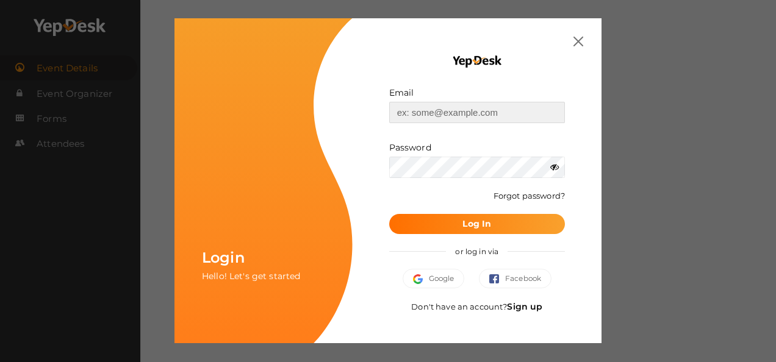
click at [474, 111] on input "text" at bounding box center [477, 112] width 176 height 21
click at [523, 111] on input "gouthamkrishnaem@gmail.com" at bounding box center [477, 112] width 176 height 21
type input "g"
click at [479, 104] on input "text" at bounding box center [477, 112] width 176 height 21
click at [522, 110] on input "text" at bounding box center [477, 112] width 176 height 21
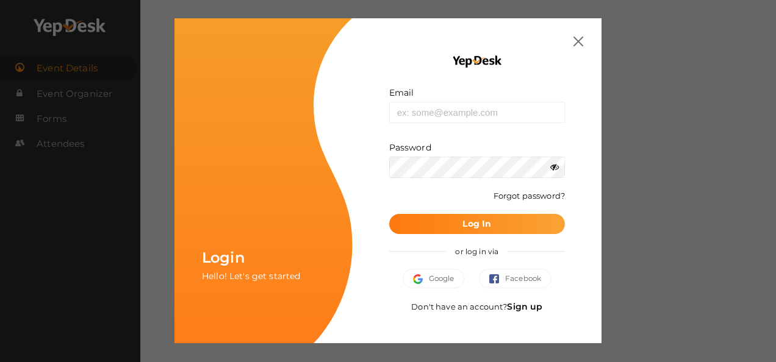
click at [474, 227] on b "Log In" at bounding box center [476, 223] width 29 height 11
click at [437, 283] on button "Google" at bounding box center [433, 279] width 62 height 20
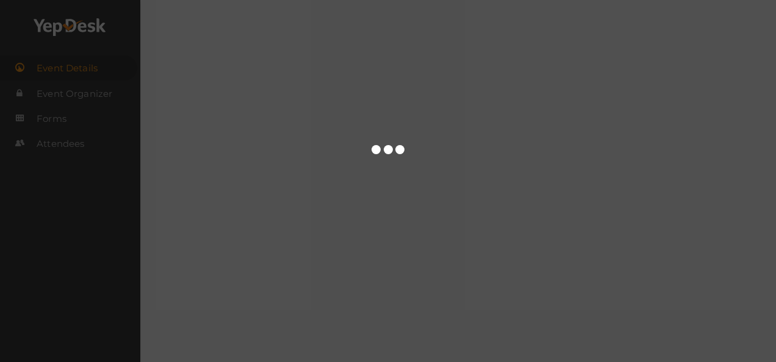
click at [446, 105] on div at bounding box center [388, 181] width 776 height 362
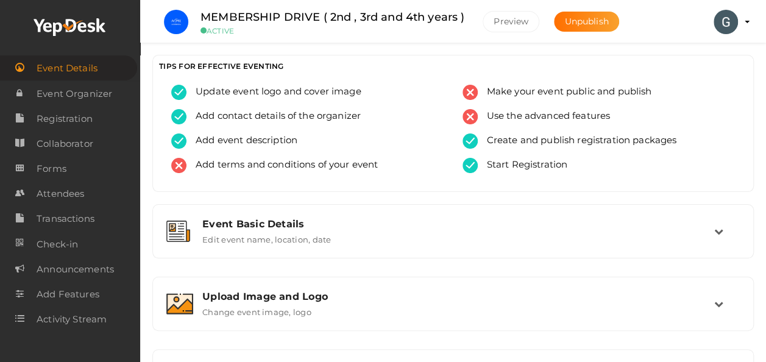
click at [180, 18] on img at bounding box center [176, 22] width 24 height 24
click at [87, 66] on span "Event Details" at bounding box center [67, 68] width 61 height 24
click at [738, 20] on profile-pic at bounding box center [726, 21] width 24 height 11
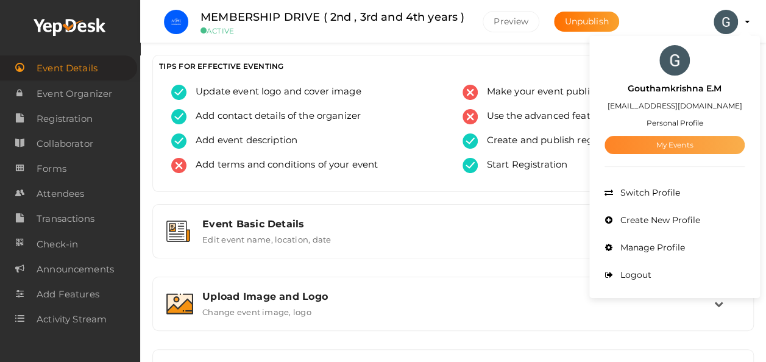
click at [682, 150] on link "My Events" at bounding box center [675, 145] width 140 height 18
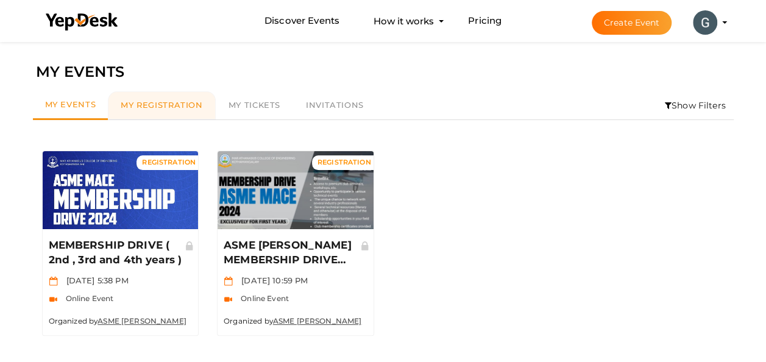
click at [144, 109] on span "My Registration" at bounding box center [162, 105] width 82 height 10
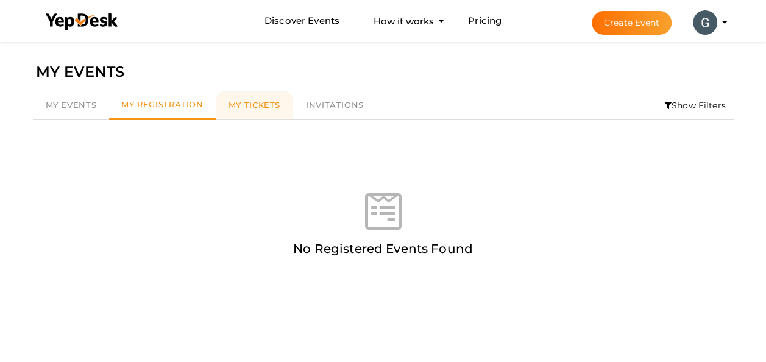
click at [271, 105] on span "My Tickets" at bounding box center [255, 105] width 52 height 10
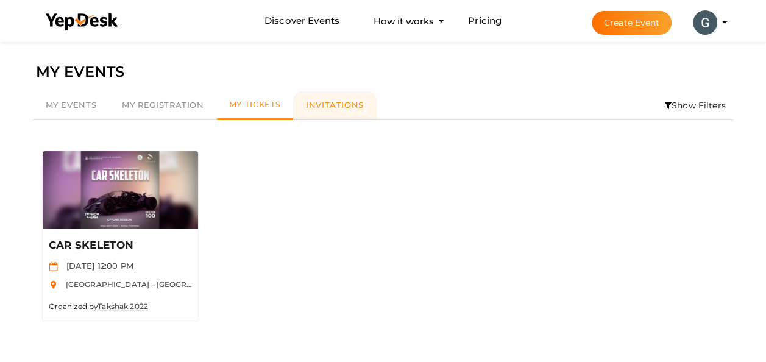
click at [338, 104] on span "Invitations" at bounding box center [335, 105] width 58 height 10
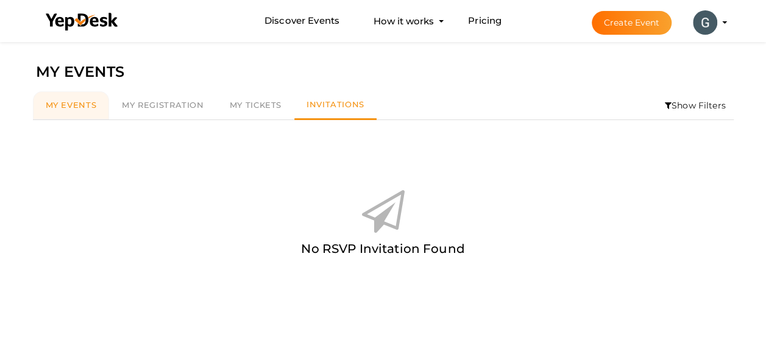
click at [71, 104] on span "My Events" at bounding box center [71, 105] width 51 height 10
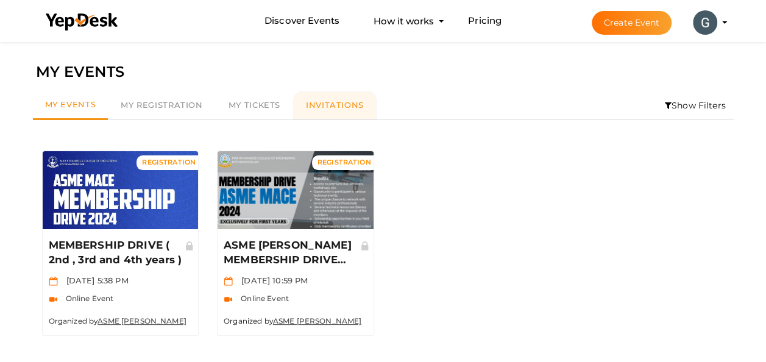
click at [318, 104] on span "Invitations" at bounding box center [335, 105] width 58 height 10
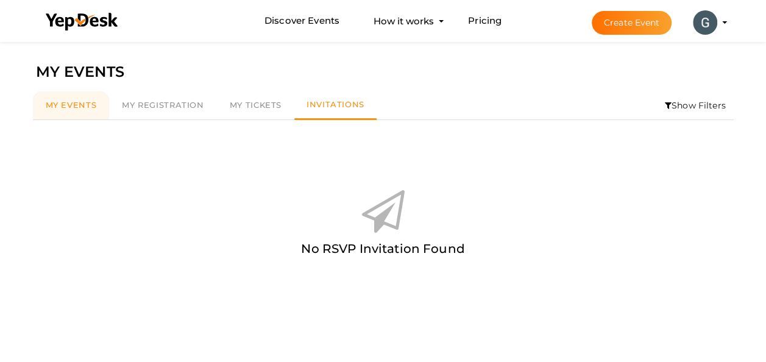
click at [63, 106] on span "My Events" at bounding box center [71, 105] width 51 height 10
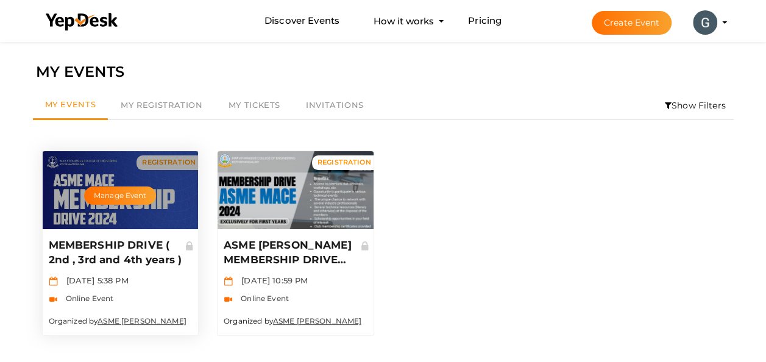
scroll to position [39, 0]
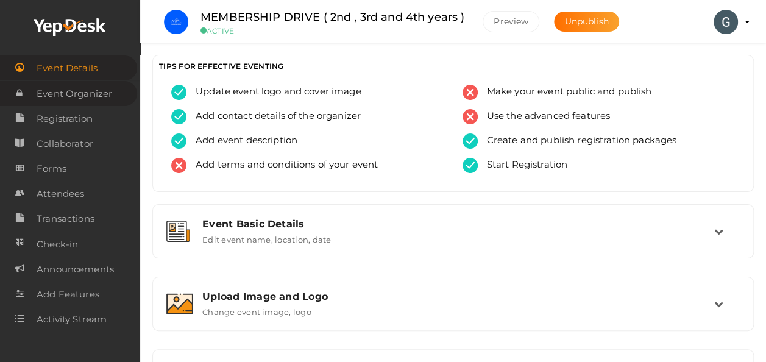
click at [95, 97] on span "Event Organizer" at bounding box center [75, 94] width 76 height 24
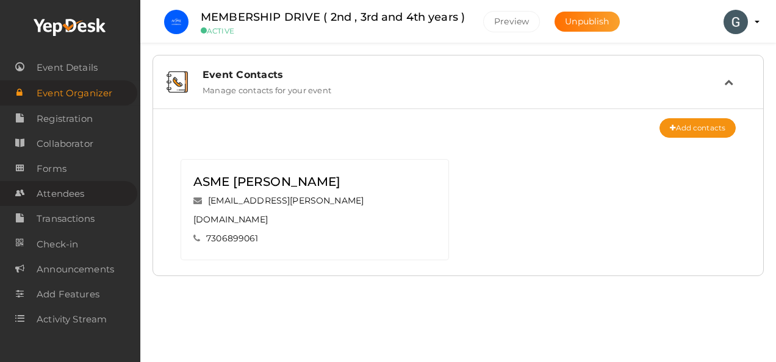
click at [63, 194] on span "Attendees" at bounding box center [61, 194] width 48 height 24
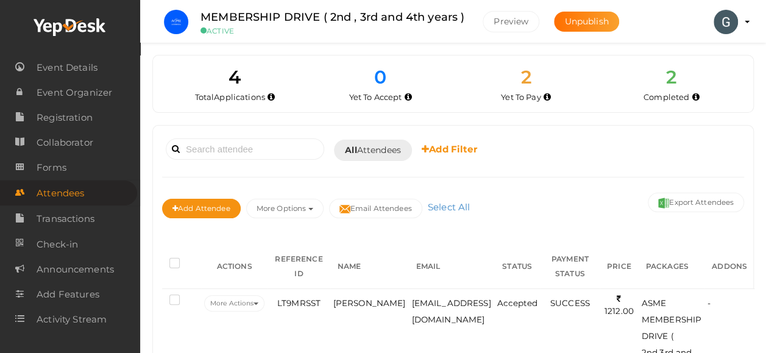
scroll to position [0, 5]
click at [102, 55] on link "Event Details" at bounding box center [68, 67] width 137 height 25
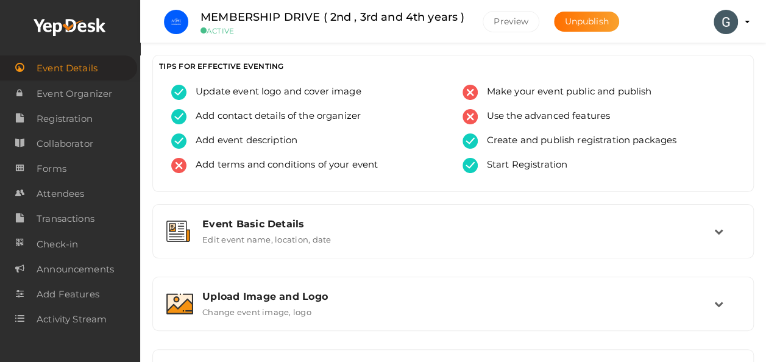
click at [749, 23] on li "Preview Gouthamkrishna E.M mrkrish05550@gmail.com Personal Profile My Events Ad…" at bounding box center [726, 22] width 49 height 43
click at [738, 21] on profile-pic at bounding box center [726, 21] width 24 height 11
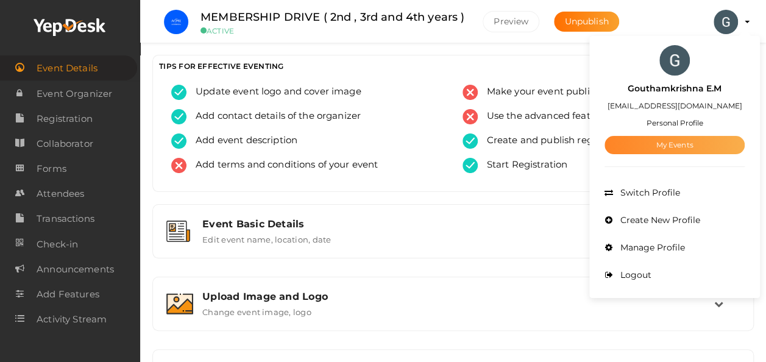
click at [678, 140] on link "My Events" at bounding box center [675, 145] width 140 height 18
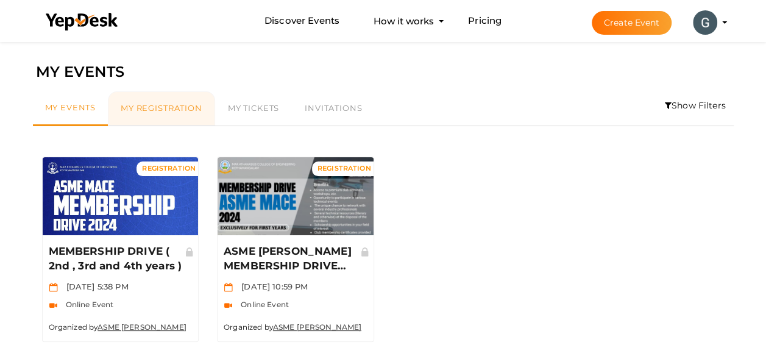
click at [180, 109] on span "My Registration" at bounding box center [162, 108] width 82 height 10
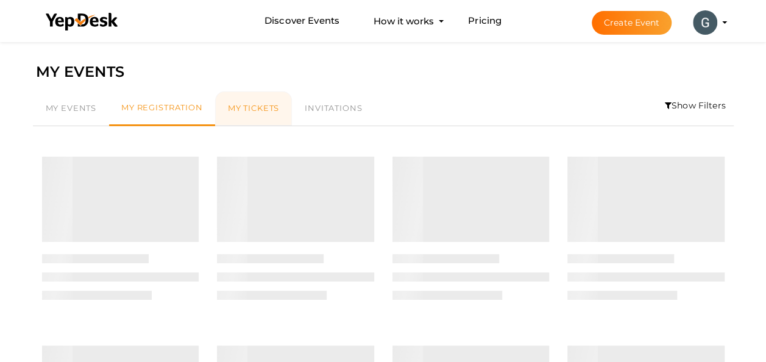
click at [246, 110] on span "My Tickets" at bounding box center [253, 108] width 51 height 10
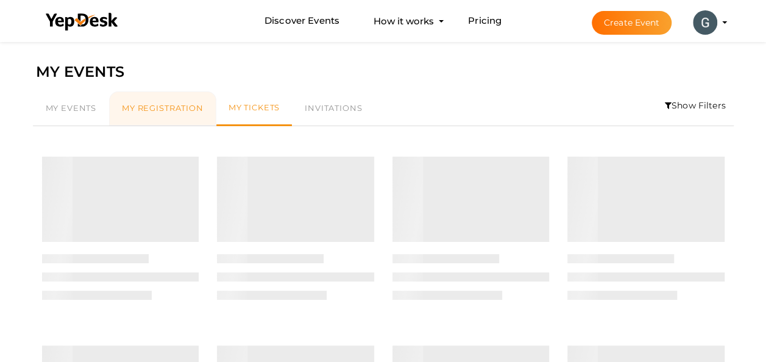
click at [184, 104] on span "My Registration" at bounding box center [163, 108] width 82 height 10
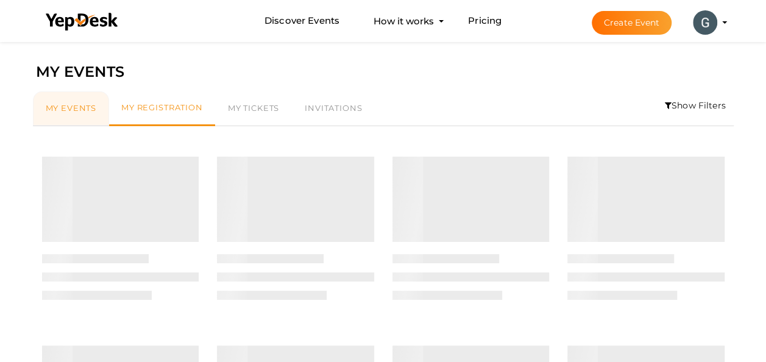
click at [61, 103] on span "My Events" at bounding box center [71, 108] width 51 height 10
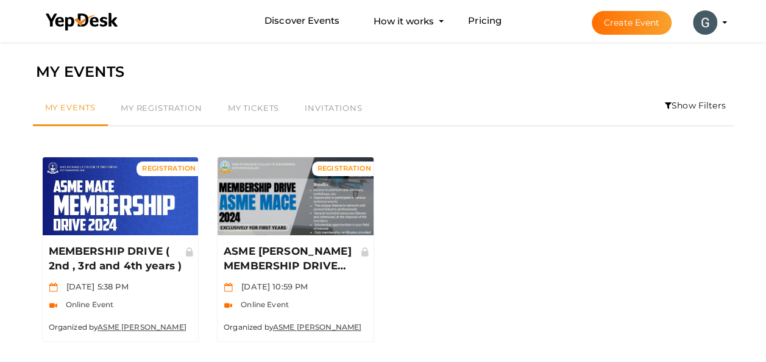
scroll to position [39, 0]
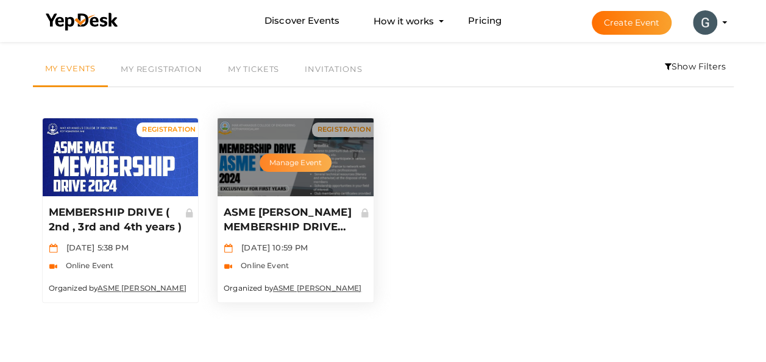
click at [293, 165] on button "Manage Event" at bounding box center [296, 163] width 72 height 18
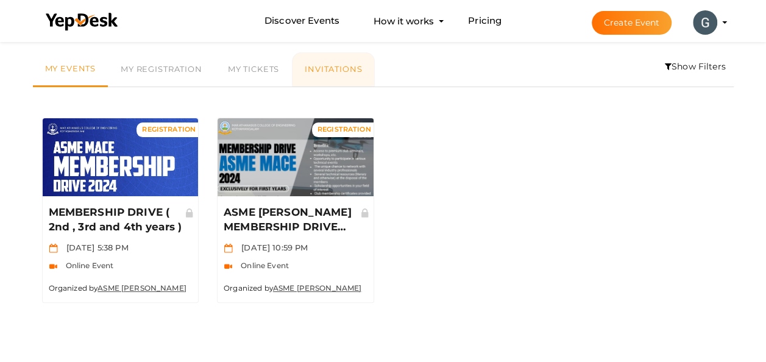
click at [341, 64] on span "Invitations" at bounding box center [333, 69] width 57 height 10
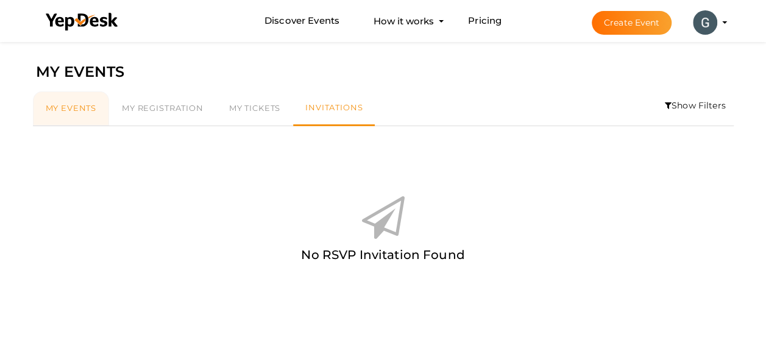
click at [72, 109] on span "My Events" at bounding box center [71, 108] width 51 height 10
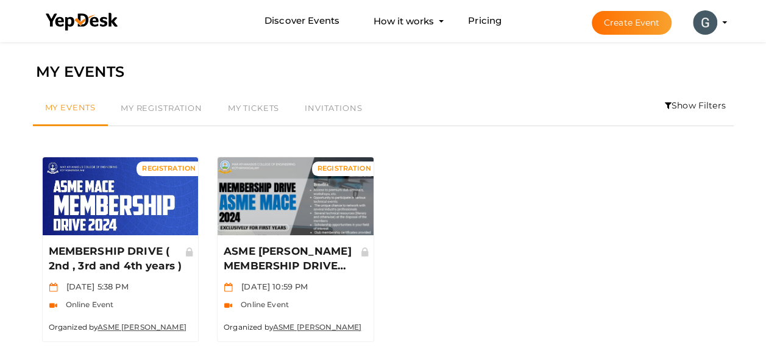
click at [685, 101] on li "Show Filters" at bounding box center [695, 105] width 77 height 28
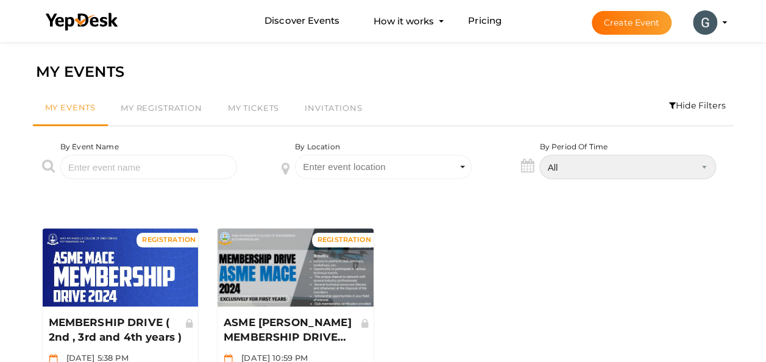
click at [704, 166] on select "All Upcoming Today Tomorrow This Week This Weekend This Month Past" at bounding box center [628, 167] width 177 height 24
click at [540, 155] on select "All Upcoming Today Tomorrow This Week This Weekend This Month Past" at bounding box center [628, 167] width 177 height 24
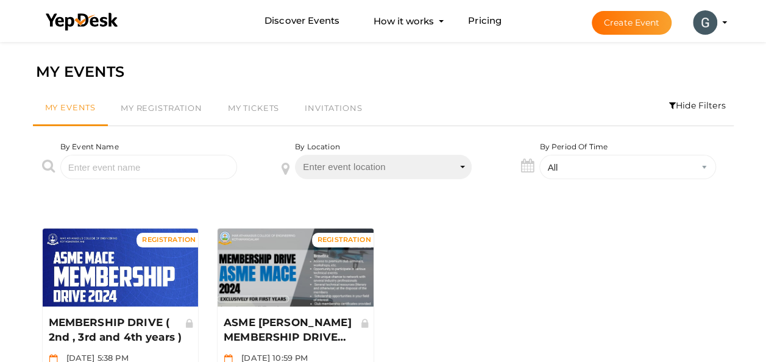
click at [463, 166] on icon "Select box activate" at bounding box center [462, 169] width 5 height 6
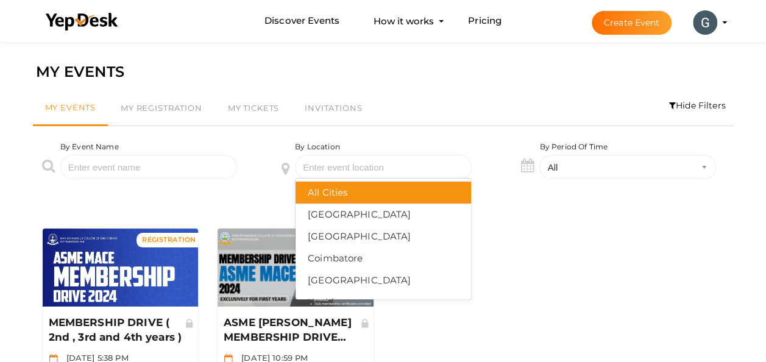
click at [418, 195] on div "All Cities" at bounding box center [383, 193] width 151 height 18
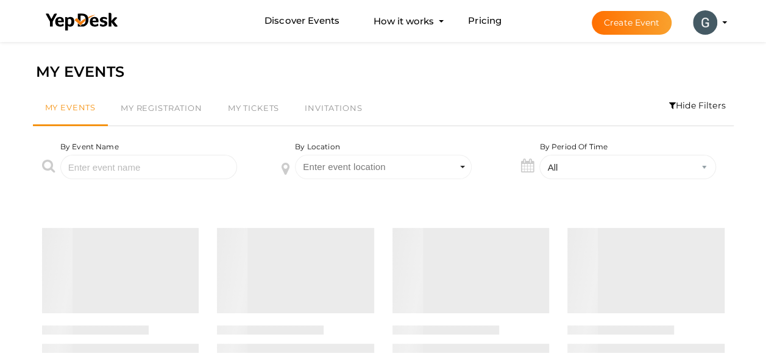
click at [418, 195] on div "By Location Enter event location" at bounding box center [383, 169] width 240 height 56
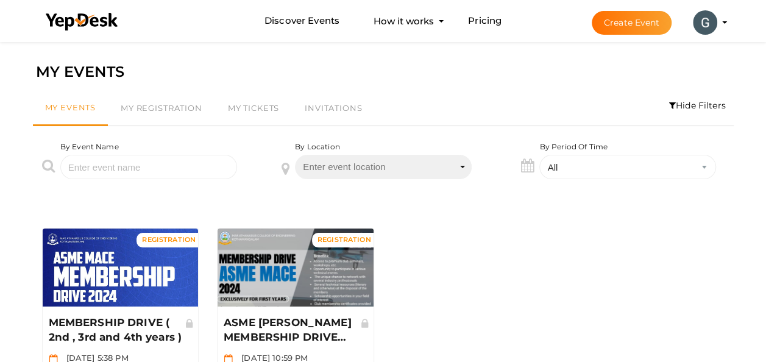
click at [459, 165] on span "Enter event location" at bounding box center [383, 167] width 177 height 24
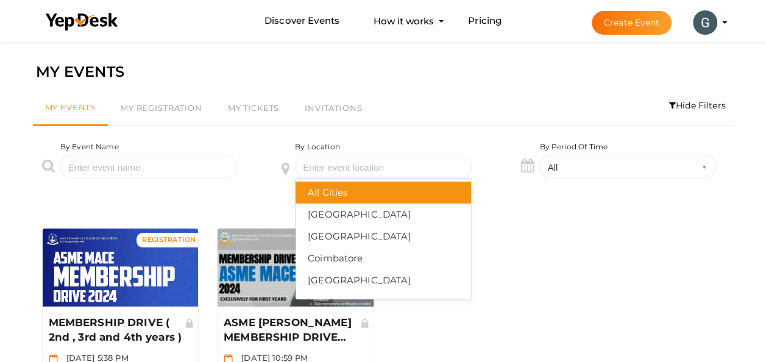
click at [409, 190] on div "All Cities" at bounding box center [383, 193] width 151 height 18
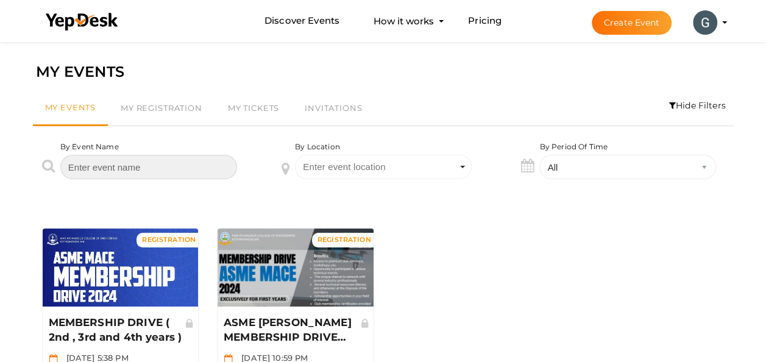
click at [187, 166] on input "text" at bounding box center [148, 167] width 177 height 24
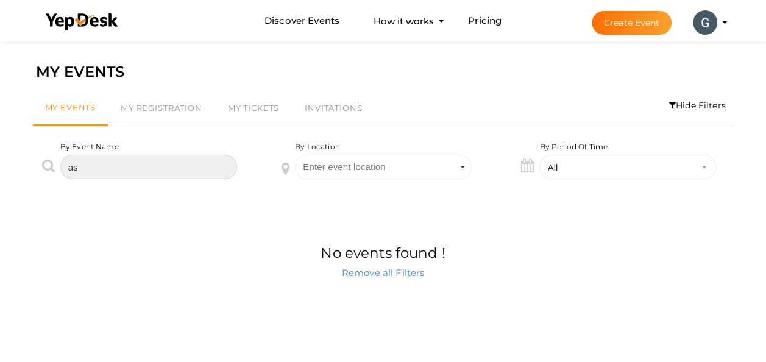
type input "a"
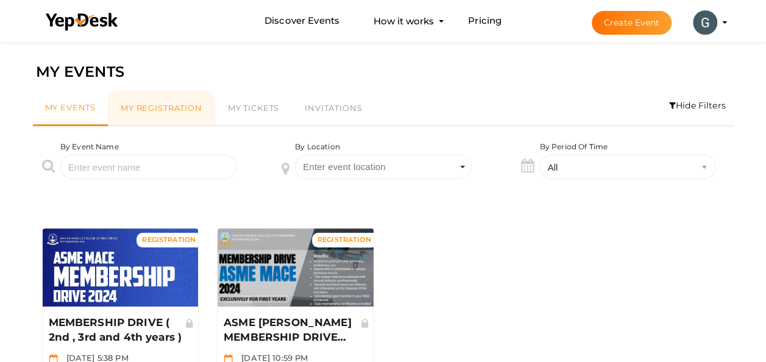
click at [183, 109] on span "My Registration" at bounding box center [162, 108] width 82 height 10
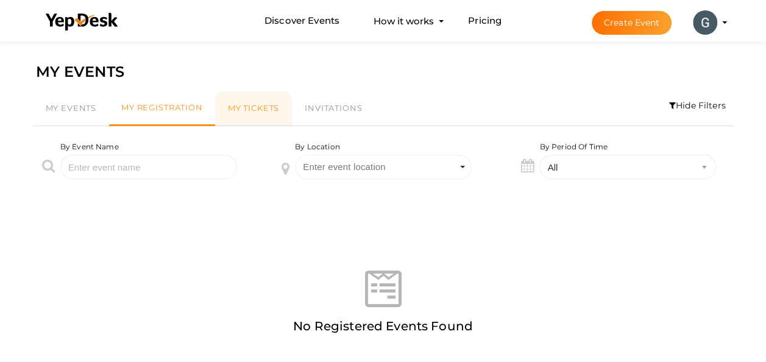
click at [254, 119] on link "My Tickets" at bounding box center [253, 108] width 77 height 34
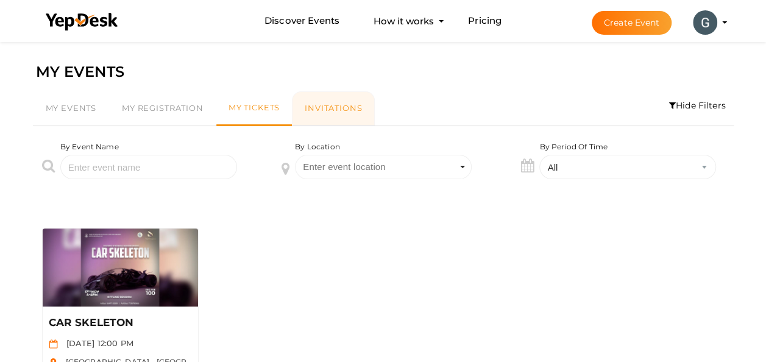
click at [318, 113] on link "Invitations" at bounding box center [333, 108] width 83 height 34
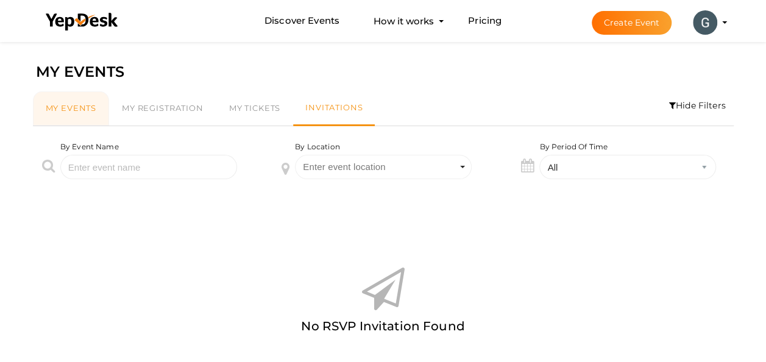
click at [72, 104] on span "My Events" at bounding box center [71, 108] width 51 height 10
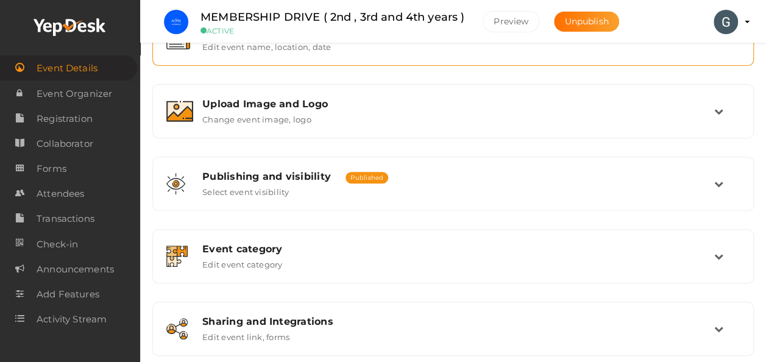
scroll to position [191, 0]
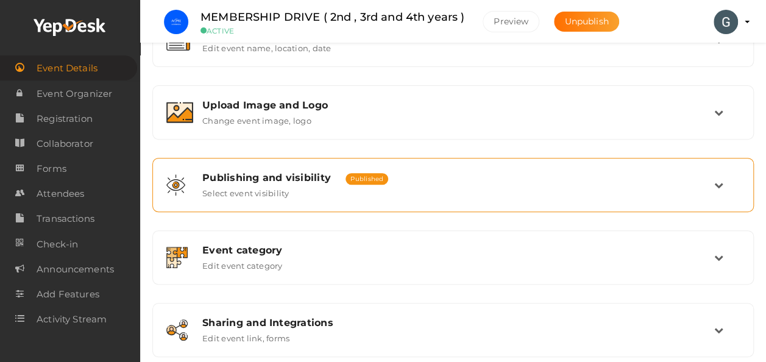
click at [304, 198] on div "Publishing and visibility Published UnPublished Select event visibility" at bounding box center [453, 185] width 588 height 41
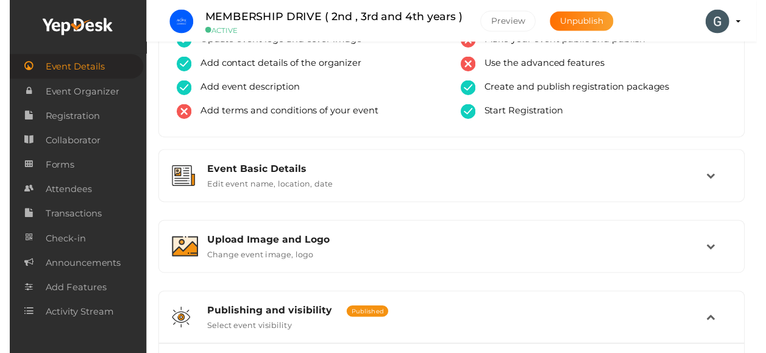
scroll to position [0, 0]
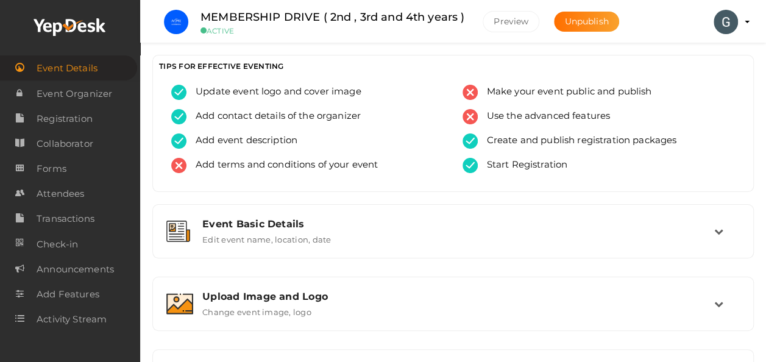
click at [174, 18] on img at bounding box center [176, 22] width 24 height 24
click at [719, 17] on img at bounding box center [726, 22] width 24 height 24
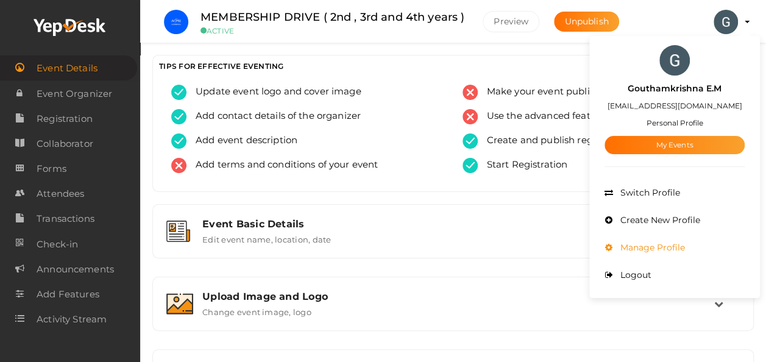
click at [687, 251] on li "Manage Profile" at bounding box center [675, 247] width 140 height 27
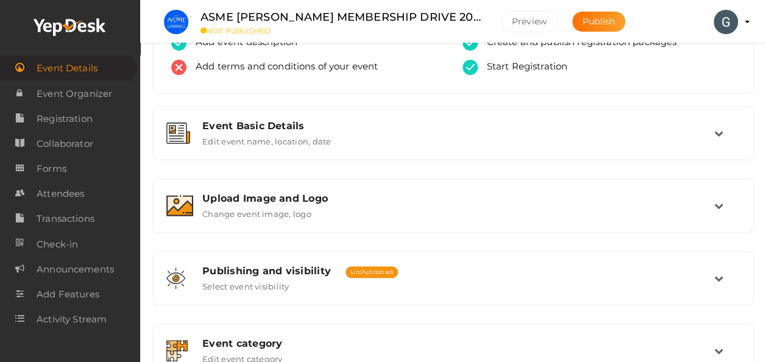
scroll to position [98, 0]
click at [80, 191] on span "Attendees" at bounding box center [61, 194] width 48 height 24
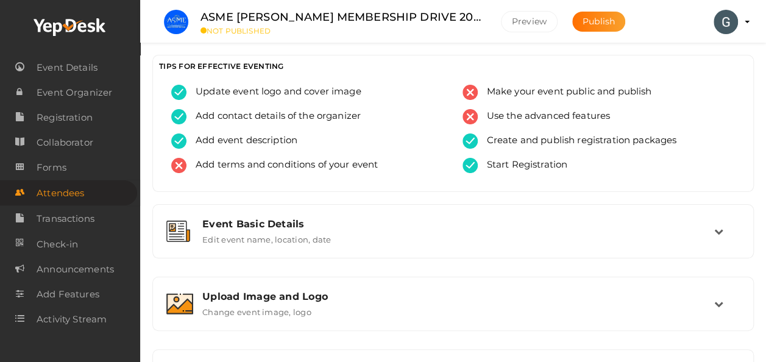
click at [199, 15] on div "ASME MACE MEMBERSHIP DRIVE 2024-25 NOT PUBLISHED" at bounding box center [341, 22] width 307 height 27
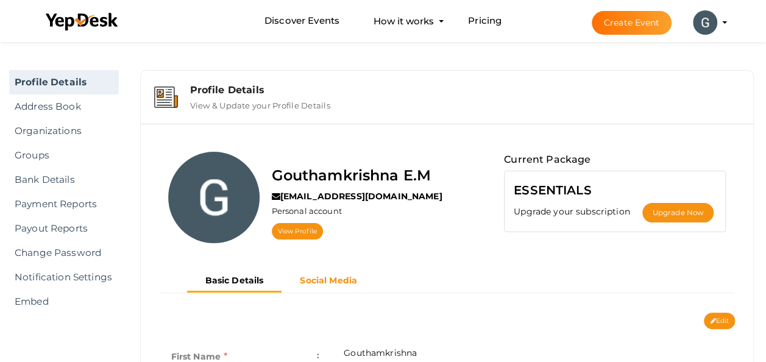
click at [355, 279] on b "Social Media" at bounding box center [328, 280] width 57 height 11
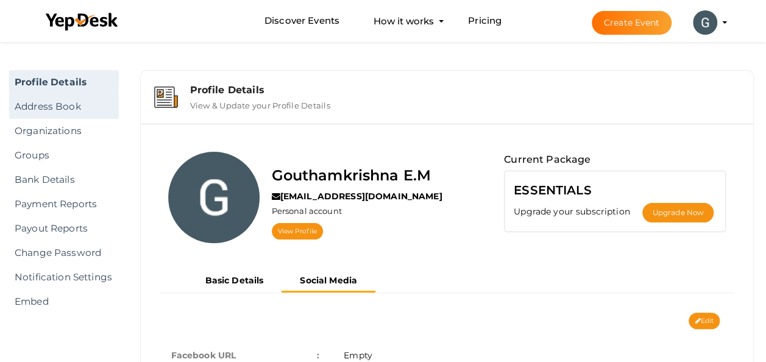
click at [52, 108] on link "Address Book" at bounding box center [64, 107] width 110 height 24
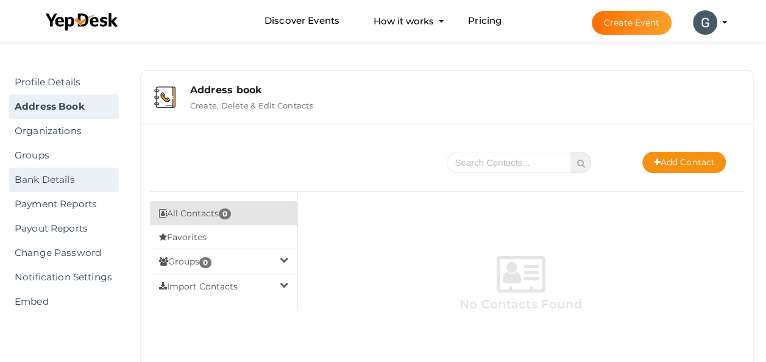
click at [59, 187] on link "Bank Details" at bounding box center [64, 180] width 110 height 24
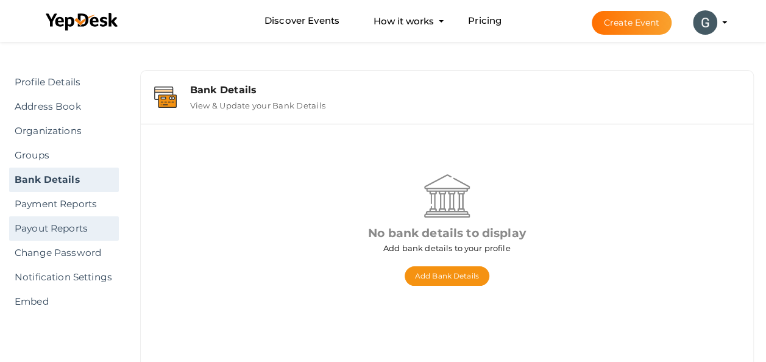
click at [59, 234] on link "Payout Reports" at bounding box center [64, 228] width 110 height 24
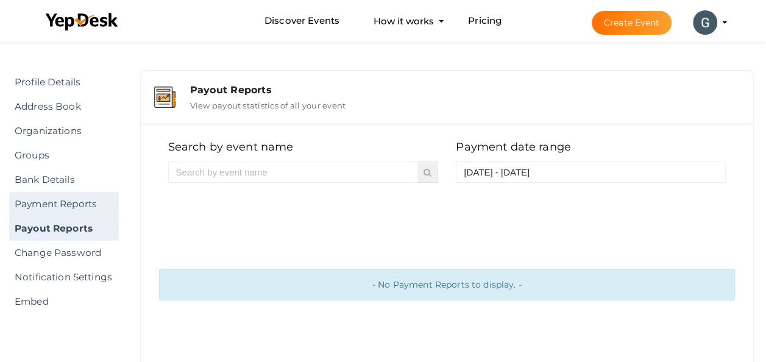
click at [77, 201] on link "Payment Reports" at bounding box center [64, 204] width 110 height 24
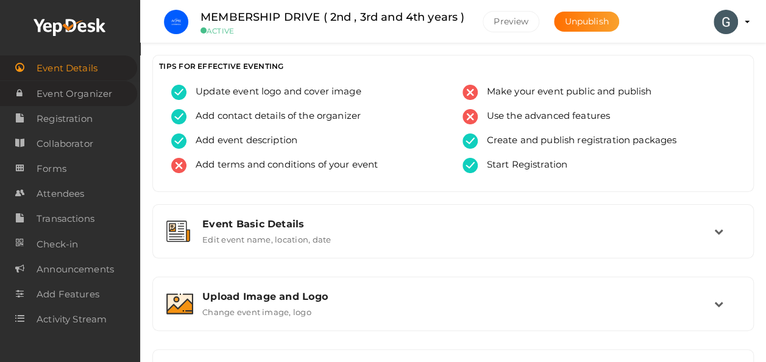
click at [104, 95] on span "Event Organizer" at bounding box center [75, 94] width 76 height 24
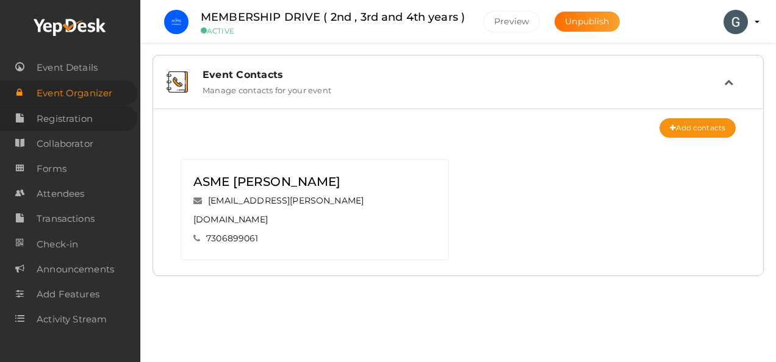
click at [84, 116] on span "Registration" at bounding box center [65, 119] width 56 height 24
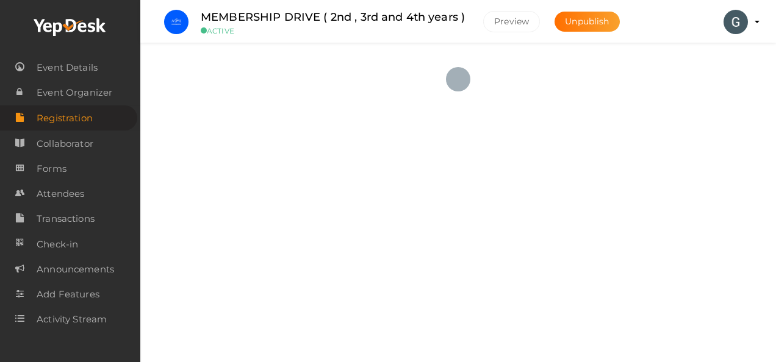
checkbox input "true"
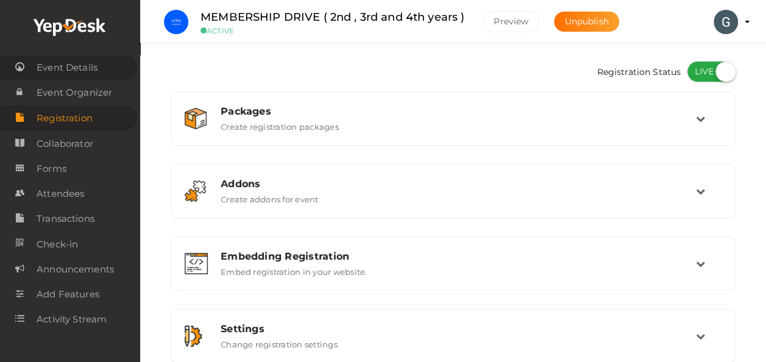
click at [84, 74] on span "Event Details" at bounding box center [67, 67] width 61 height 24
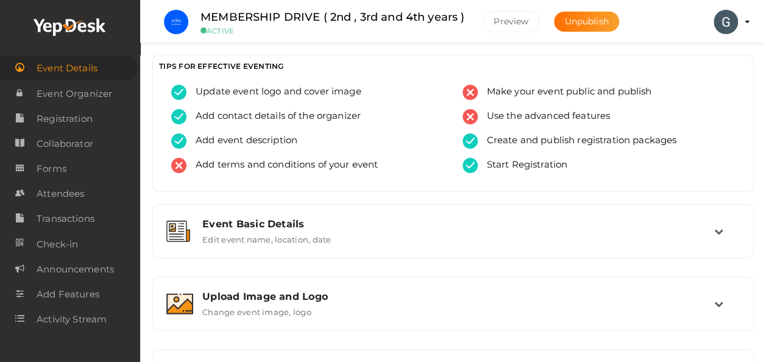
click at [724, 25] on img at bounding box center [726, 22] width 24 height 24
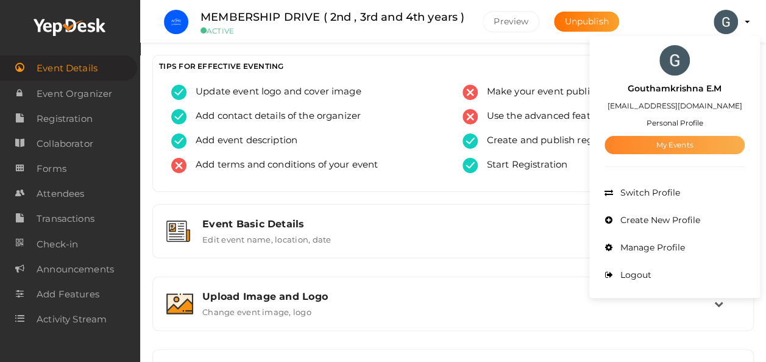
click at [677, 149] on link "My Events" at bounding box center [675, 145] width 140 height 18
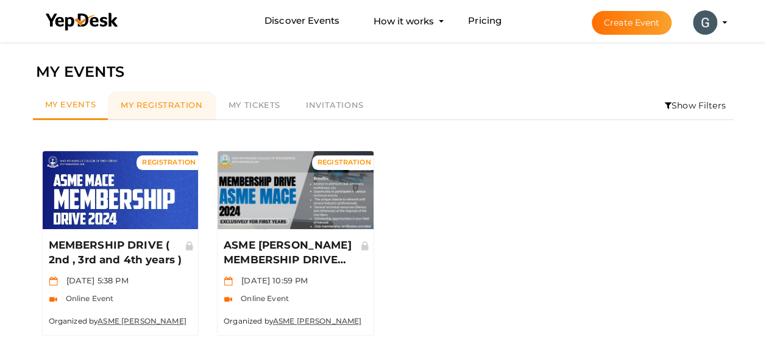
click at [159, 95] on link "My Registration" at bounding box center [161, 105] width 107 height 28
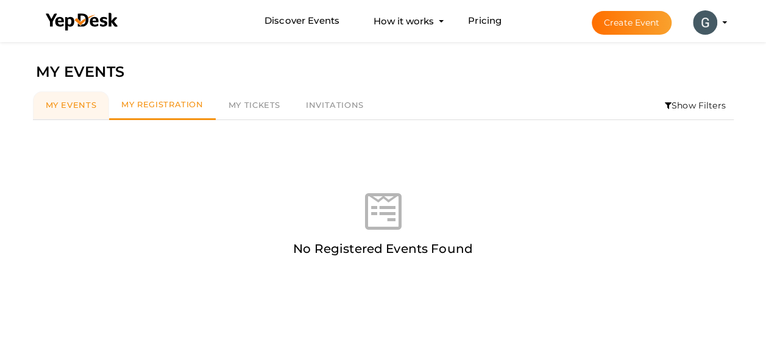
click at [60, 106] on span "My Events" at bounding box center [71, 105] width 51 height 10
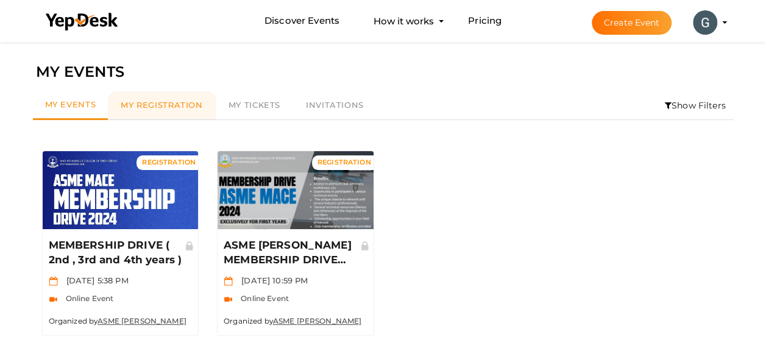
click at [154, 110] on link "My Registration" at bounding box center [161, 105] width 107 height 28
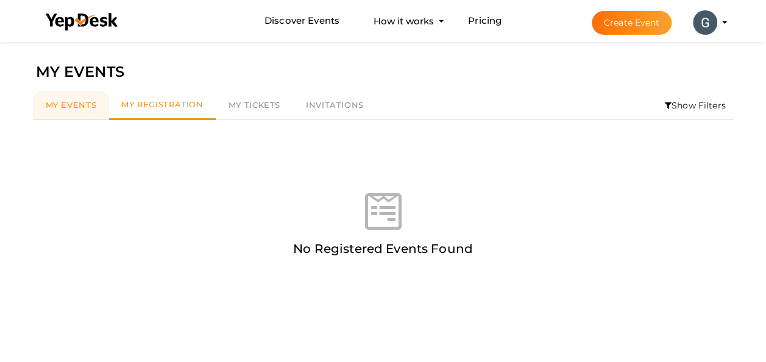
click at [71, 107] on span "My Events" at bounding box center [71, 105] width 51 height 10
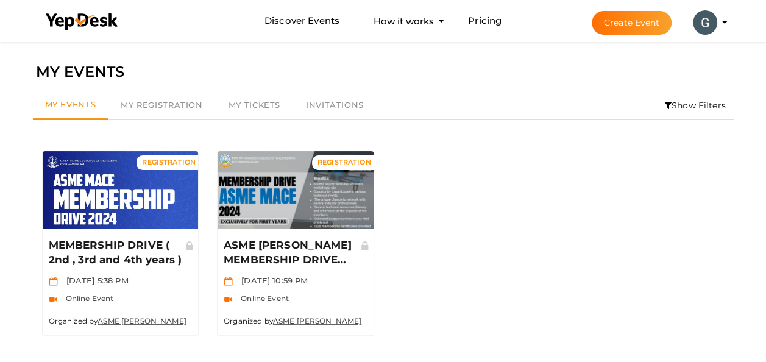
click at [460, 183] on div "REGISTRATION Manage Event MEMBERSHIP DRIVE ( 2nd , 3rd and 4th years ) [DATE] 5…" at bounding box center [383, 243] width 701 height 204
click at [724, 20] on li "Create Event [PERSON_NAME] E.M [EMAIL_ADDRESS][DOMAIN_NAME] Personal Profile My…" at bounding box center [649, 23] width 163 height 44
click at [718, 21] on profile-pic at bounding box center [705, 21] width 24 height 9
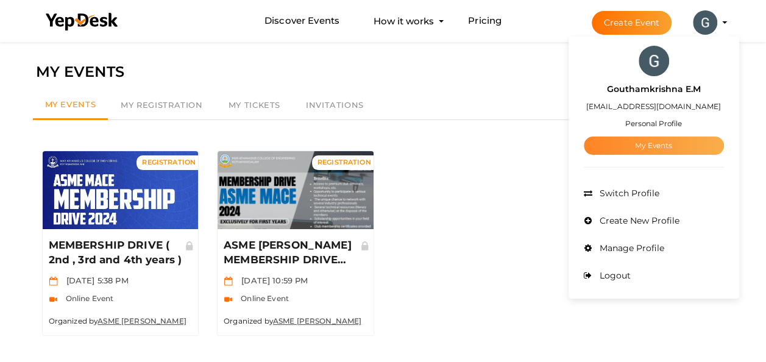
click at [666, 143] on link "My Events" at bounding box center [654, 146] width 140 height 18
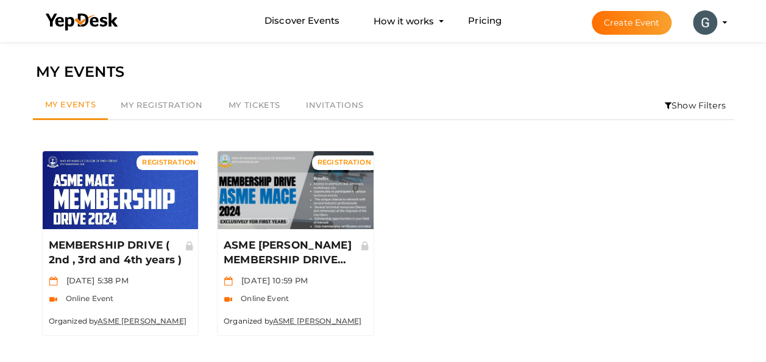
click at [726, 21] on li "Create Event Gouthamkrishna E.M mrkrish05550@gmail.com Personal Profile My Even…" at bounding box center [649, 23] width 163 height 44
click at [718, 22] on profile-pic at bounding box center [705, 21] width 24 height 9
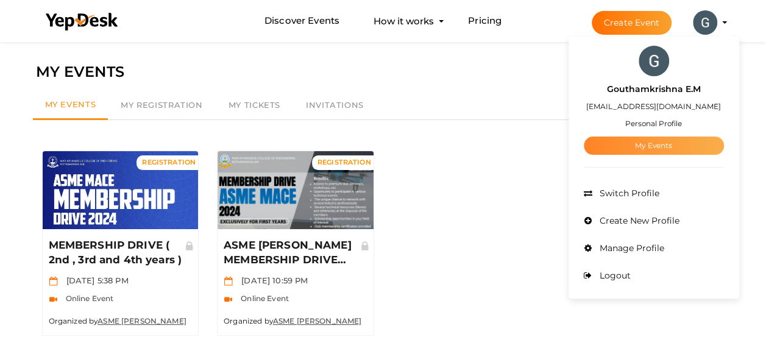
click at [637, 140] on link "My Events" at bounding box center [654, 146] width 140 height 18
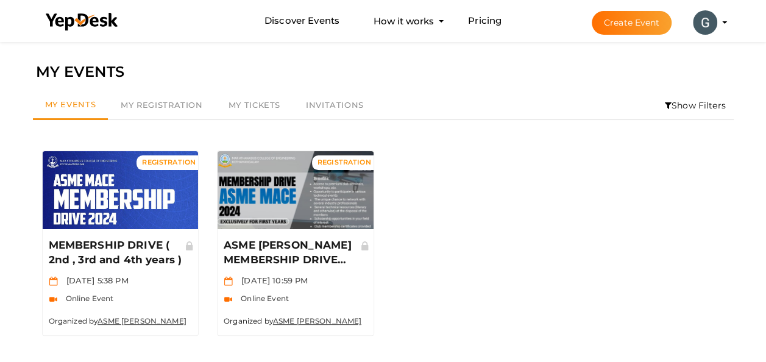
click at [722, 22] on li "Create Event Gouthamkrishna E.M mrkrish05550@gmail.com Personal Profile My Even…" at bounding box center [649, 23] width 163 height 44
click at [724, 20] on li "Create Event Gouthamkrishna E.M mrkrish05550@gmail.com Personal Profile My Even…" at bounding box center [649, 23] width 163 height 44
click at [718, 23] on profile-pic at bounding box center [705, 21] width 24 height 9
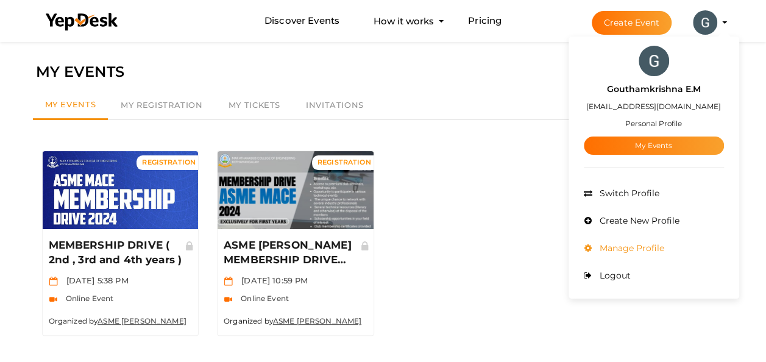
click at [627, 244] on span "Manage Profile" at bounding box center [631, 248] width 68 height 11
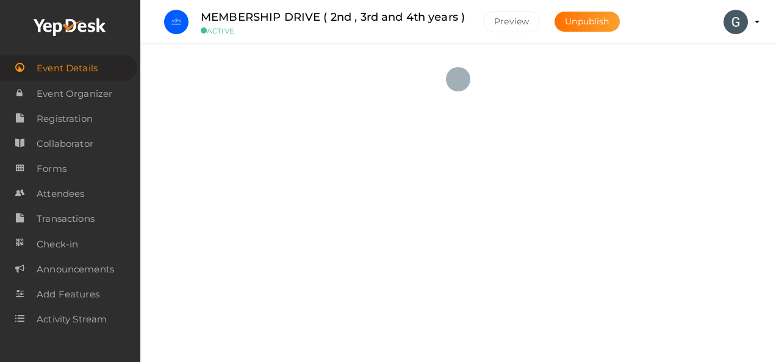
checkbox input "true"
